Goal: Information Seeking & Learning: Find specific page/section

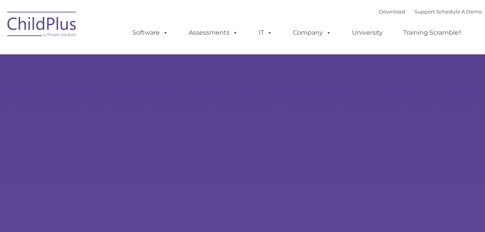
type input ""
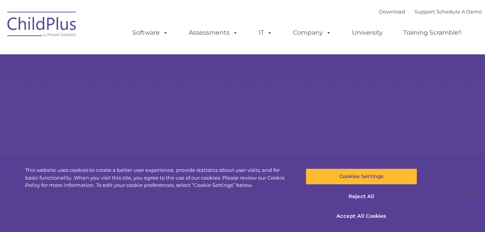
select select "MEDIUM"
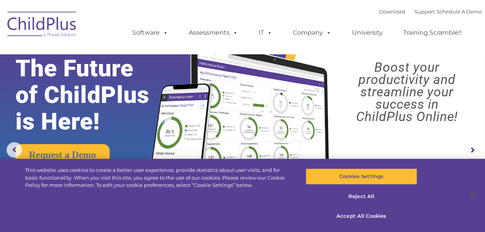
click at [34, 24] on img at bounding box center [41, 25] width 77 height 39
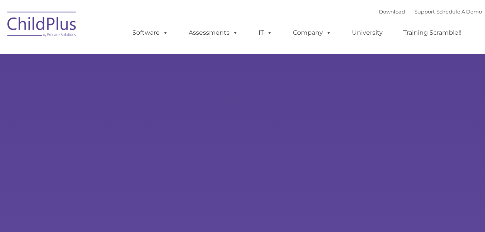
type input ""
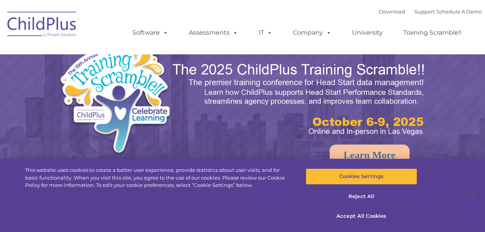
select select "MEDIUM"
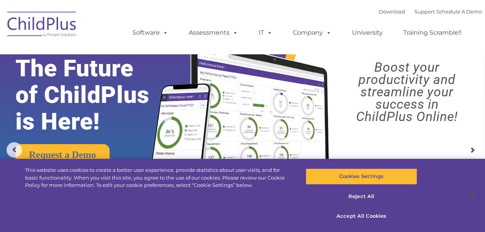
click at [471, 149] on rs-arrow at bounding box center [472, 150] width 15 height 15
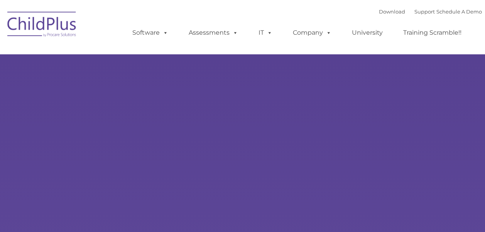
type input ""
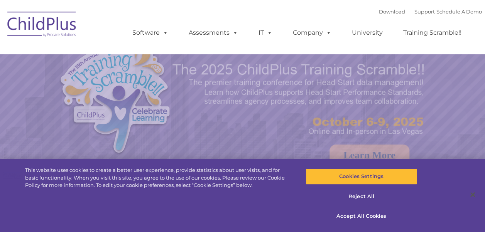
select select "MEDIUM"
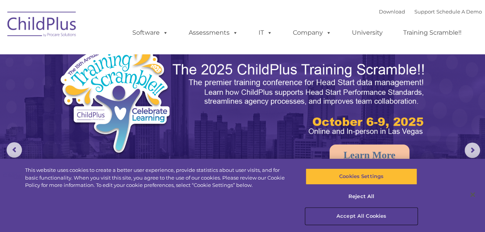
click at [354, 217] on button "Accept All Cookies" at bounding box center [362, 216] width 112 height 16
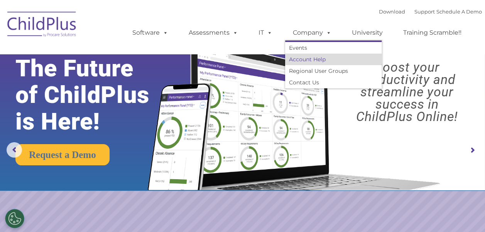
click at [311, 59] on link "Account Help" at bounding box center [333, 60] width 97 height 12
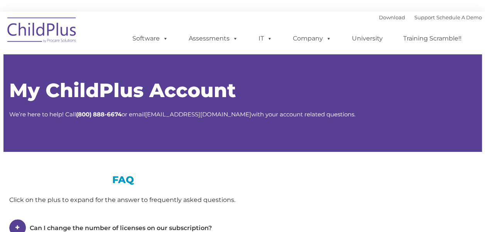
type input ""
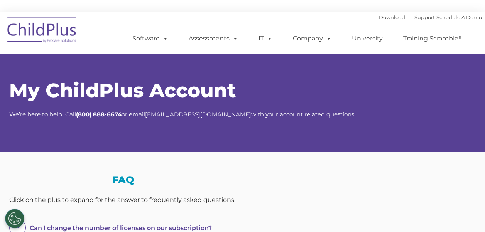
select select "MEDIUM"
